Goal: Find specific page/section: Find specific page/section

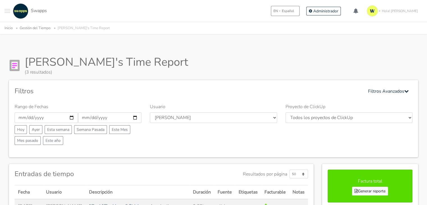
click at [9, 14] on button "Toggle navigation menu" at bounding box center [7, 10] width 6 height 15
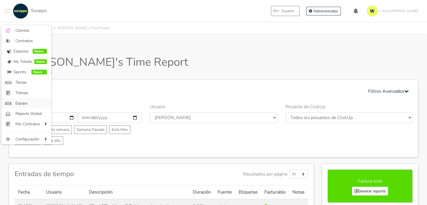
click at [35, 104] on span "Equipo" at bounding box center [30, 103] width 31 height 6
click at [35, 104] on label "Rango de Fechas" at bounding box center [32, 106] width 34 height 7
